Goal: Navigation & Orientation: Find specific page/section

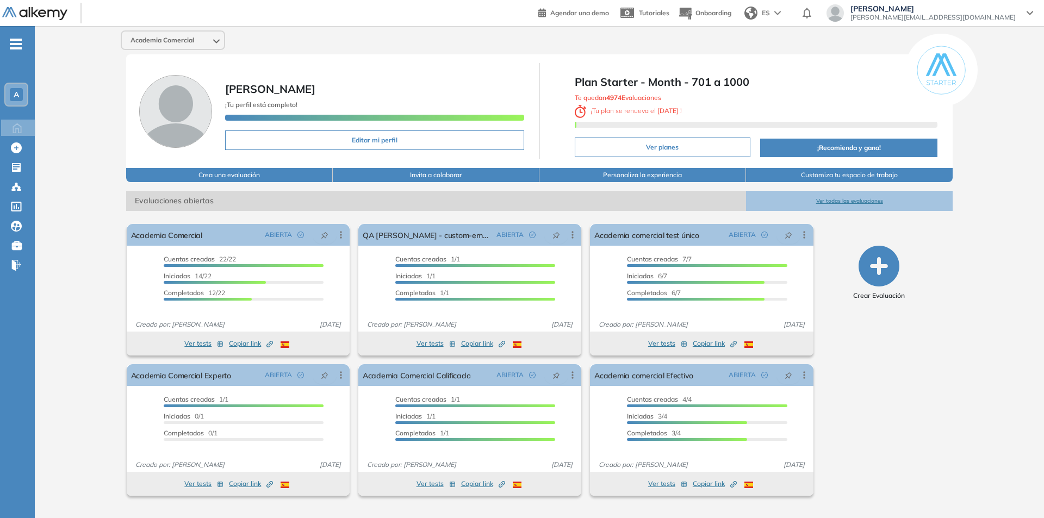
click at [69, 71] on div "Academia Comercial [PERSON_NAME] ¡Tu perfil está completo! Editar mi perfil Pla…" at bounding box center [539, 267] width 1009 height 483
click at [669, 13] on span "Tutoriales" at bounding box center [654, 13] width 30 height 8
click at [15, 44] on icon "-" at bounding box center [16, 44] width 12 height 2
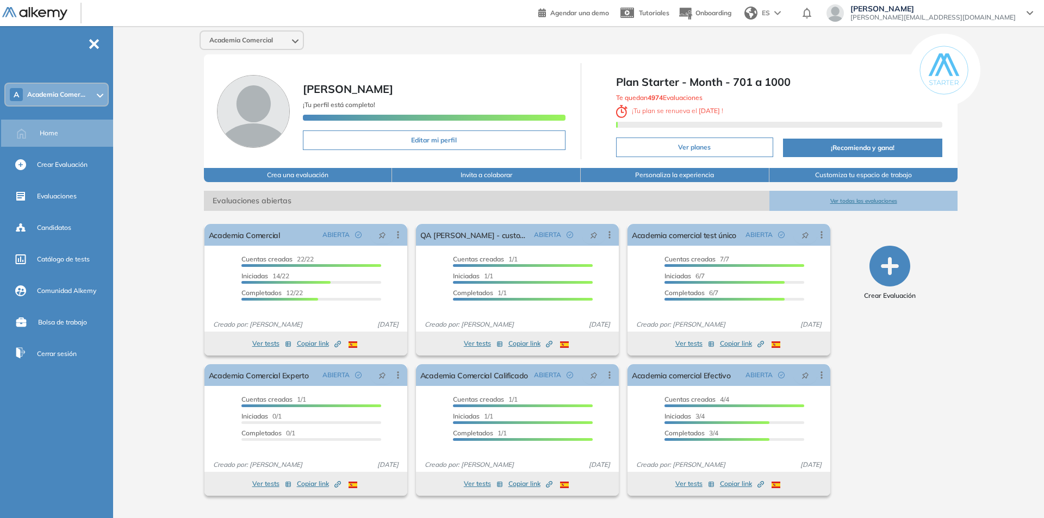
click at [91, 94] on div "A Academia Comer..." at bounding box center [56, 95] width 102 height 22
click at [170, 85] on div "Academia Comercial [PERSON_NAME] ¡Tu perfil está completo! Editar mi perfil Pla…" at bounding box center [580, 267] width 927 height 483
